Goal: Task Accomplishment & Management: Manage account settings

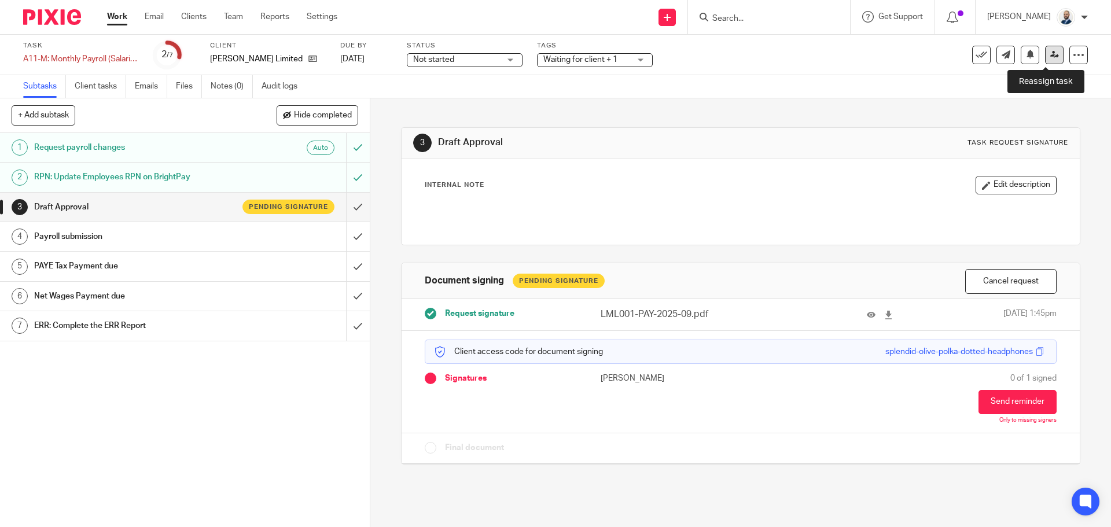
click at [1050, 54] on icon at bounding box center [1054, 54] width 9 height 9
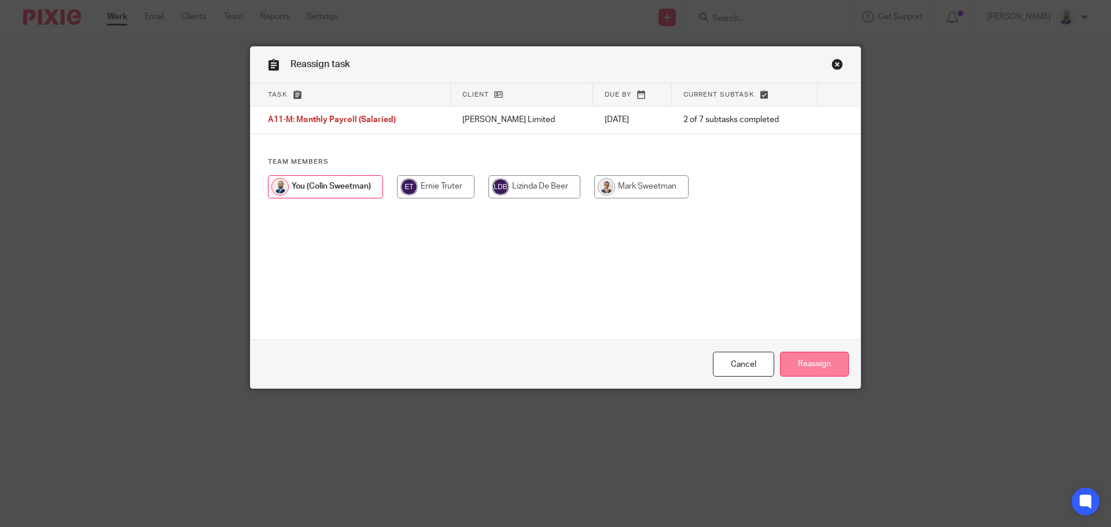
click at [812, 361] on input "Reassign" at bounding box center [814, 364] width 69 height 25
click at [345, 187] on input "radio" at bounding box center [325, 186] width 115 height 23
click at [805, 359] on input "Reassign" at bounding box center [814, 364] width 69 height 25
